Goal: Transaction & Acquisition: Subscribe to service/newsletter

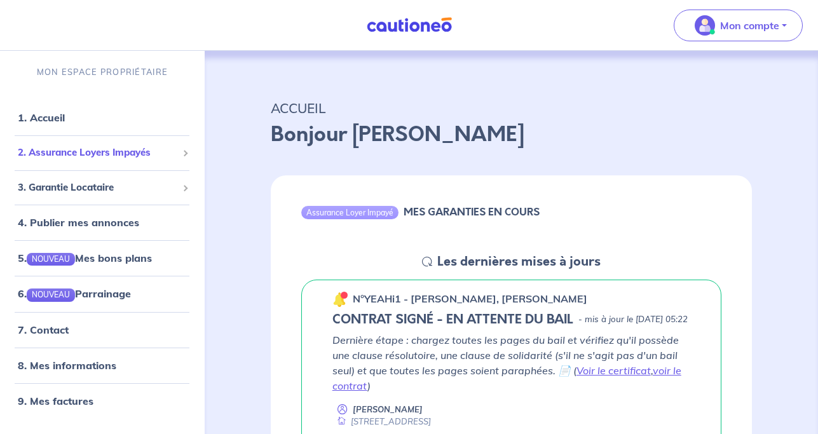
click at [40, 152] on span "2. Assurance Loyers Impayés" at bounding box center [97, 152] width 159 height 15
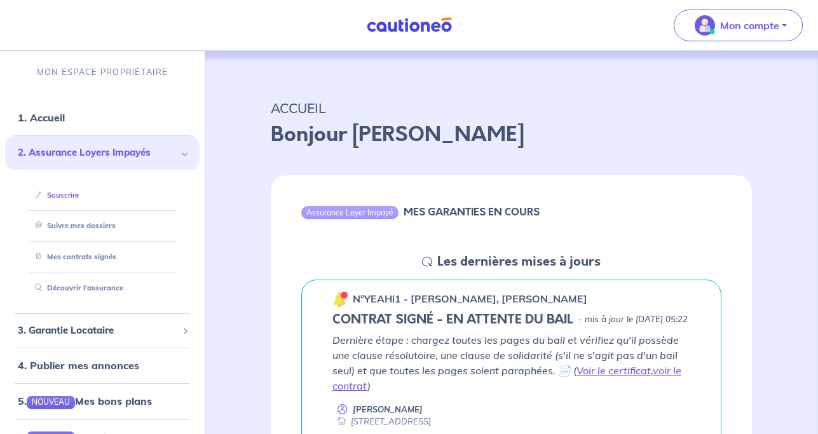
click at [59, 191] on link "Souscrire" at bounding box center [54, 195] width 49 height 9
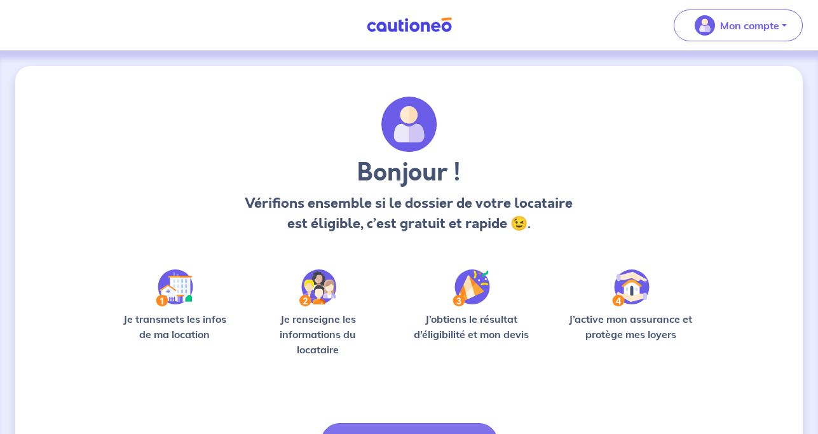
scroll to position [77, 0]
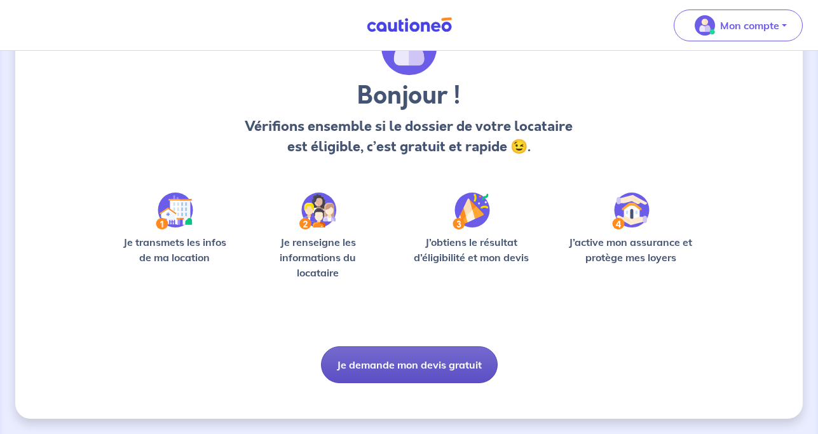
click at [419, 362] on button "Je demande mon devis gratuit" at bounding box center [409, 364] width 177 height 37
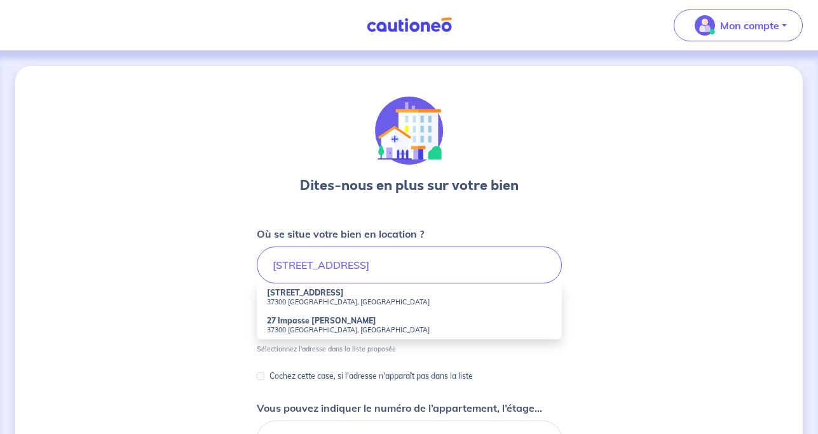
click at [296, 294] on strong "27 Rue Descartes" at bounding box center [305, 293] width 77 height 10
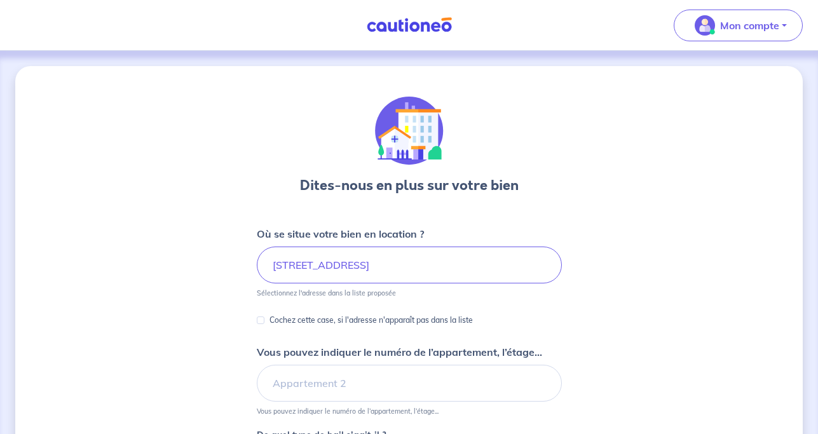
type input "27 Rue Descartes, 37300 Joué-lès-Tours, France"
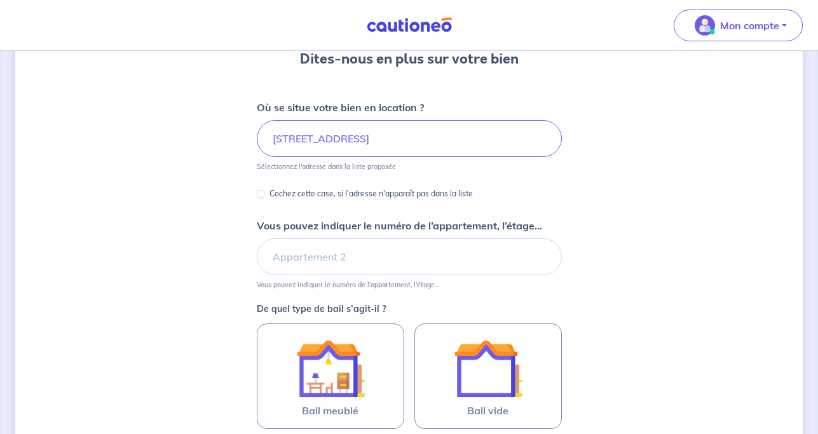
scroll to position [250, 0]
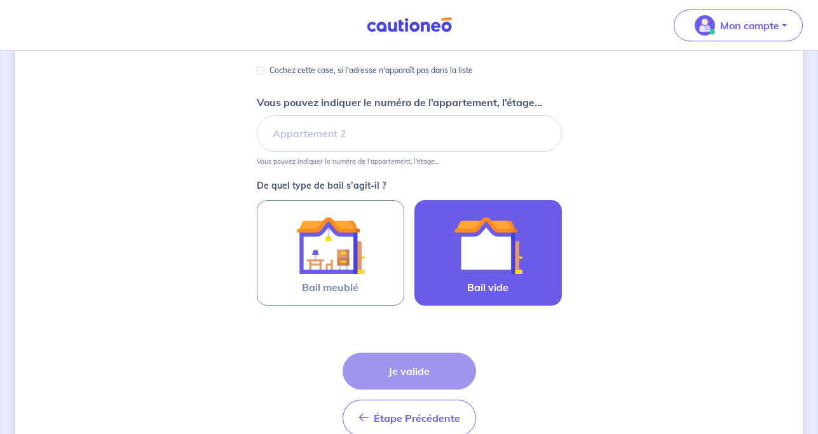
click at [494, 281] on span "Bail vide" at bounding box center [487, 287] width 41 height 15
click at [0, 0] on input "Bail vide" at bounding box center [0, 0] width 0 height 0
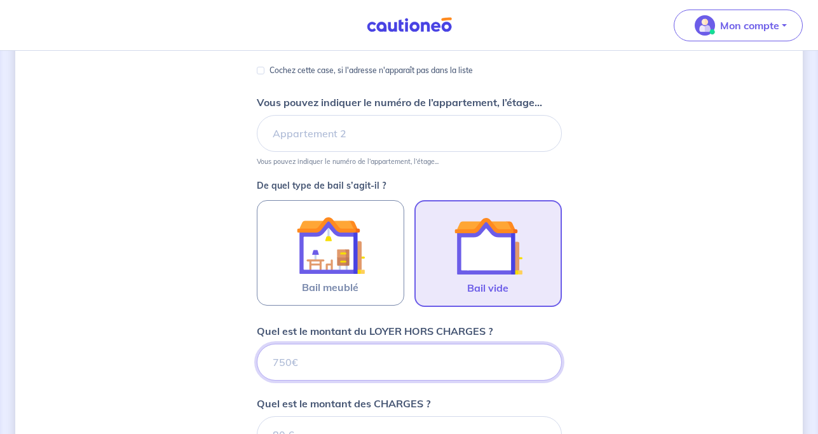
scroll to position [546, 0]
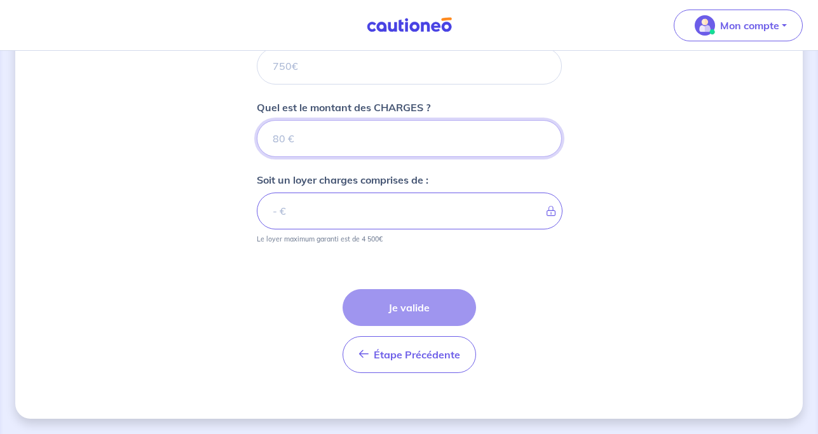
click at [356, 142] on input "Quel est le montant des CHARGES ?" at bounding box center [409, 138] width 305 height 37
type input "0"
click at [302, 74] on input "Quel est le montant du LOYER HORS CHARGES ?" at bounding box center [409, 66] width 305 height 37
type input "900"
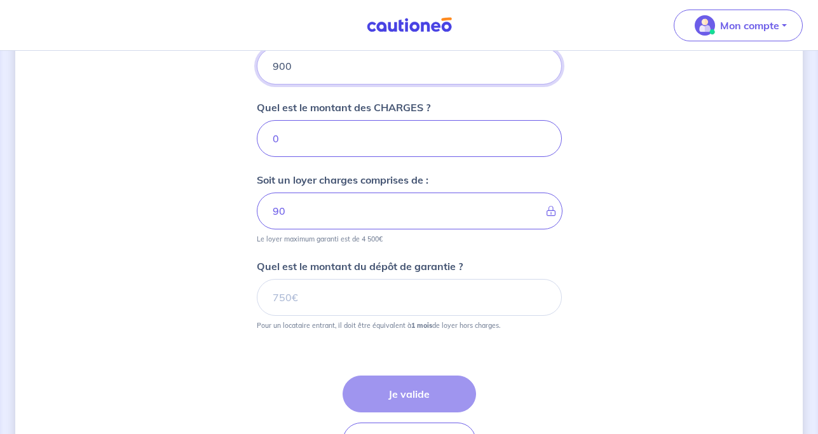
type input "900"
type input "9"
type input "950"
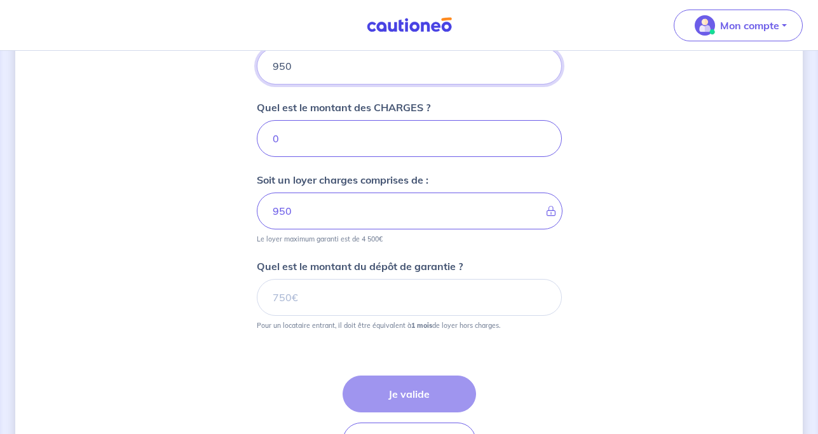
type input "950"
click at [642, 179] on div "Dites-nous en plus sur votre bien Où se situe votre bien en location ? 27 Rue D…" at bounding box center [408, 12] width 787 height 985
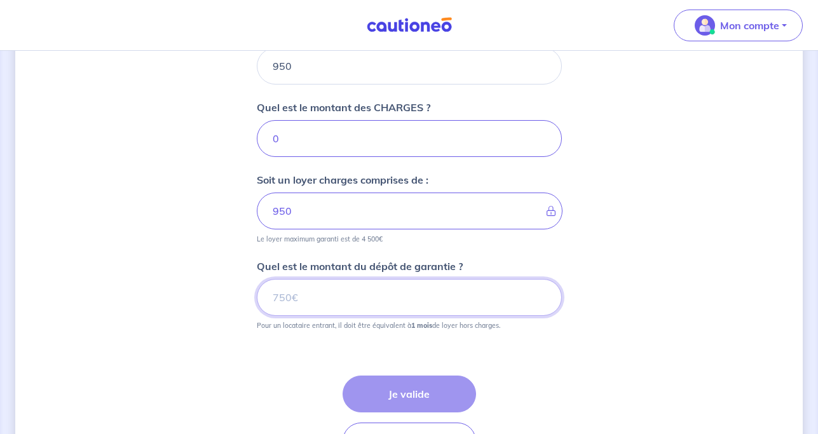
click at [318, 297] on input "Quel est le montant du dépôt de garantie ?" at bounding box center [409, 297] width 305 height 37
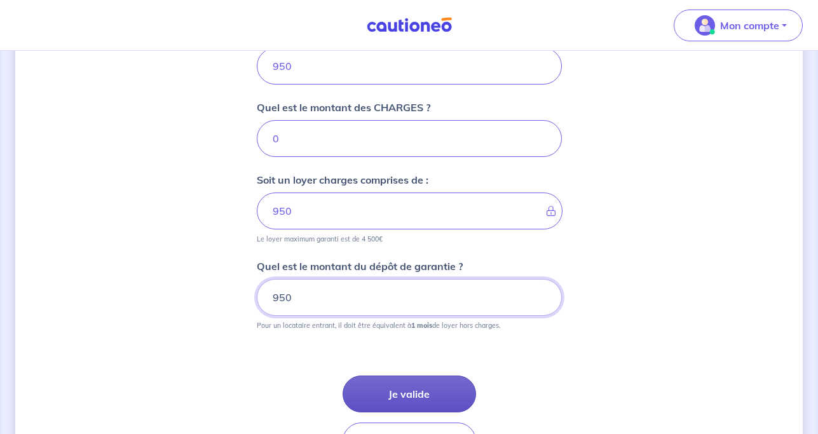
type input "950"
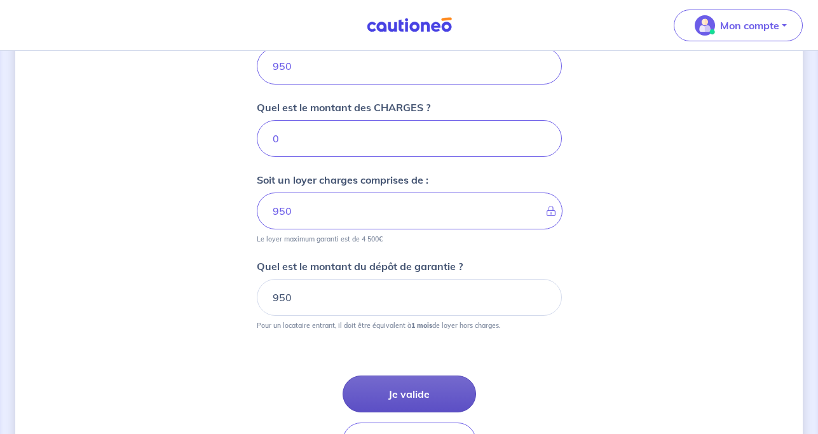
click at [386, 394] on button "Je valide" at bounding box center [408, 393] width 133 height 37
